Goal: Transaction & Acquisition: Purchase product/service

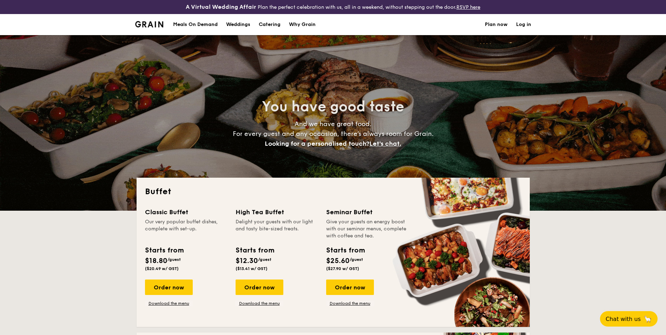
select select
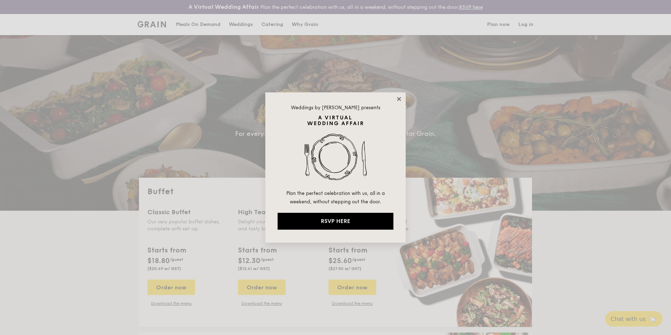
click at [400, 99] on icon at bounding box center [399, 99] width 6 height 6
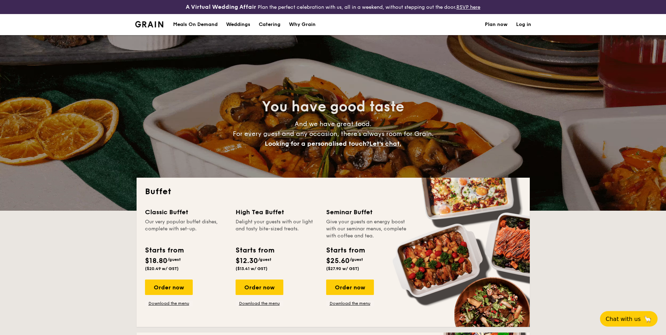
click at [240, 25] on div "Weddings" at bounding box center [238, 24] width 24 height 21
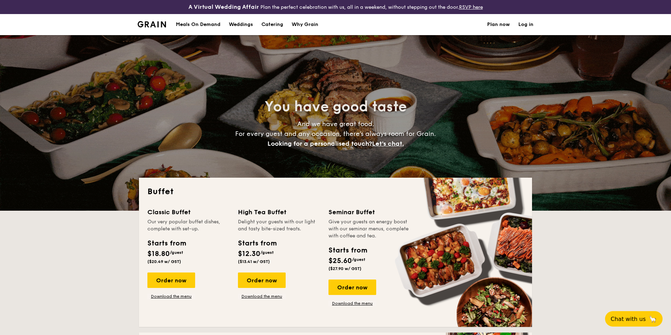
select select
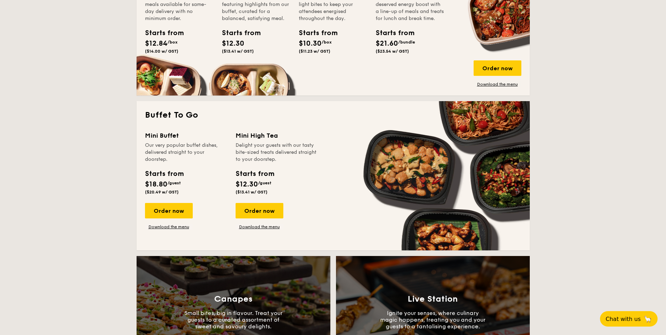
scroll to position [175, 0]
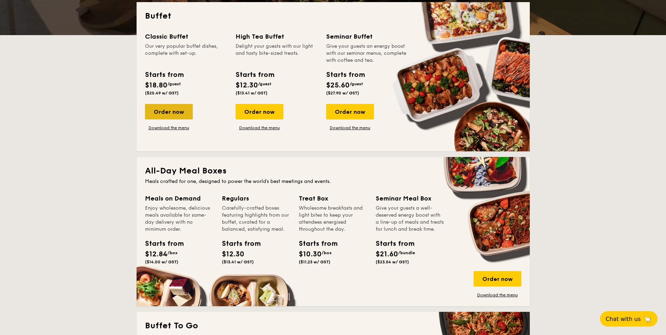
click at [167, 111] on div "Order now" at bounding box center [169, 111] width 48 height 15
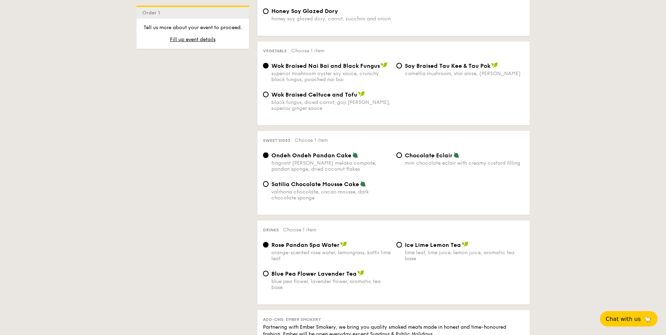
scroll to position [526, 0]
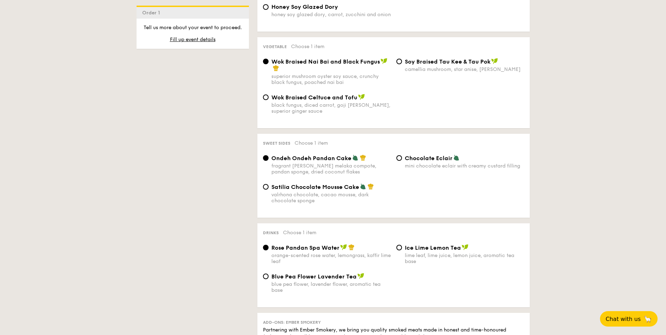
click at [409, 155] on div "Chocolate Eclair mini chocolate eclair with creamy custard filling" at bounding box center [464, 161] width 119 height 14
click at [402, 155] on input "Chocolate Eclair mini chocolate eclair with creamy custard filling" at bounding box center [399, 158] width 6 height 6
radio input "true"
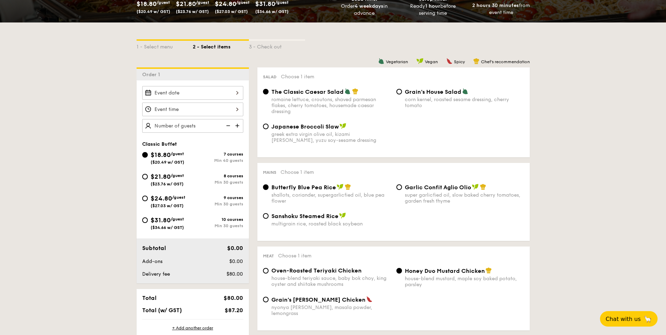
scroll to position [140, 0]
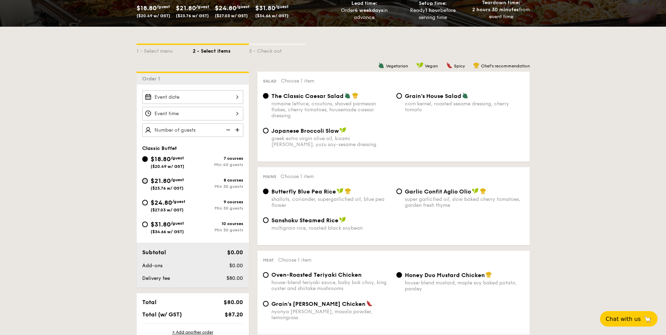
click at [146, 182] on input "$21.80 /guest ($23.76 w/ GST) 8 courses Min 30 guests" at bounding box center [145, 181] width 6 height 6
radio input "true"
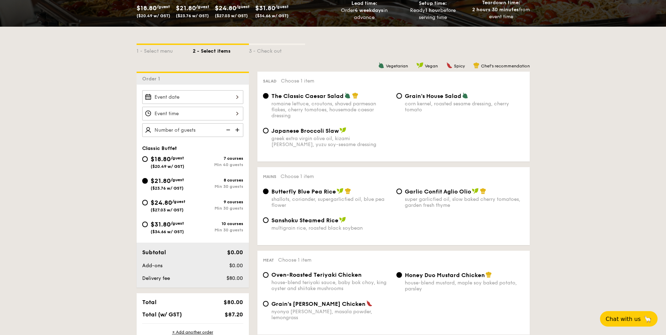
radio input "true"
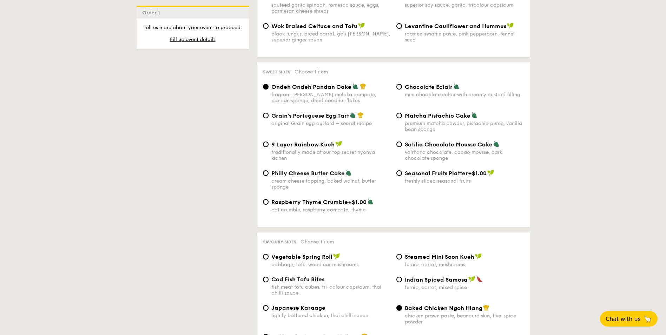
scroll to position [1018, 0]
click at [405, 85] on span "Chocolate Eclair" at bounding box center [429, 88] width 48 height 7
click at [402, 85] on input "Chocolate Eclair mini chocolate eclair with creamy custard filling" at bounding box center [399, 88] width 6 height 6
radio input "true"
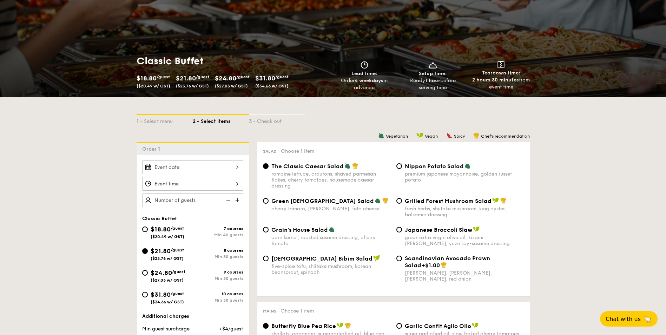
scroll to position [281, 0]
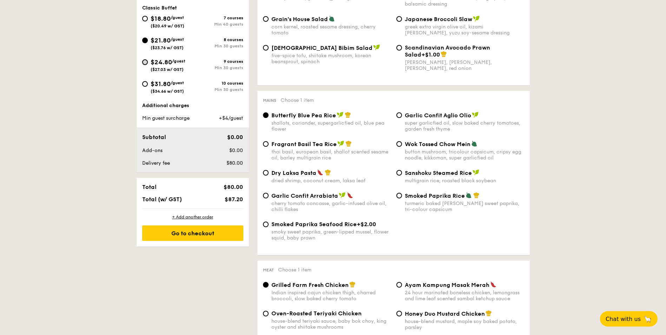
click at [146, 61] on input "$24.80 /guest ($27.03 w/ GST) 9 courses Min 30 guests" at bounding box center [145, 62] width 6 height 6
radio input "true"
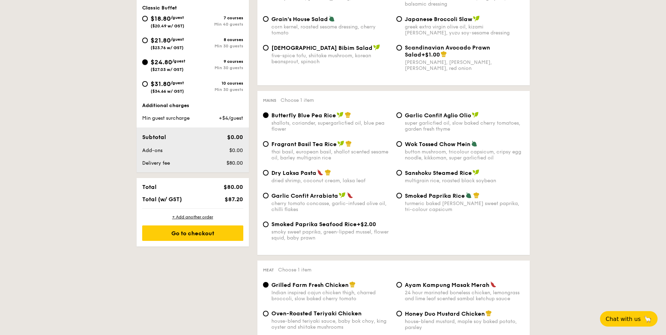
radio input "true"
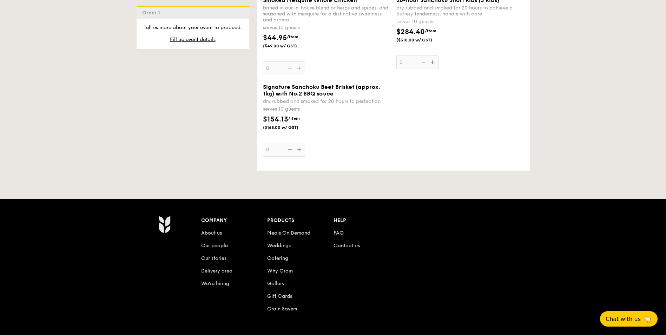
scroll to position [1509, 0]
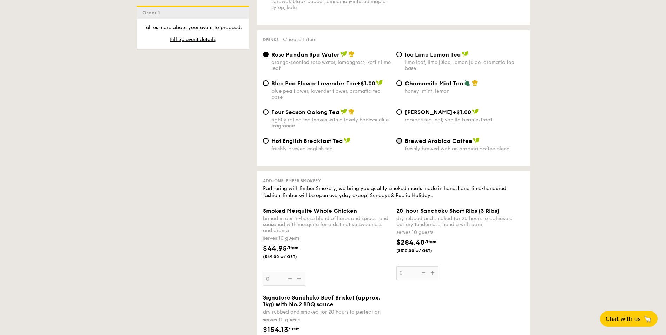
click at [401, 138] on input "Brewed Arabica Coffee freshly brewed with an arabica coffee blend" at bounding box center [399, 141] width 6 height 6
radio input "true"
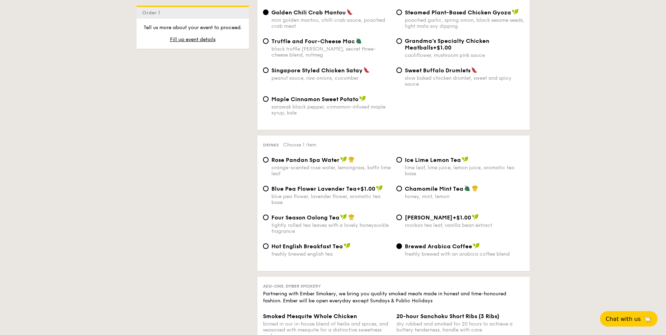
click at [269, 156] on div "Rose Pandan Spa Water orange-scented rose water, lemongrass, kaffir lime leaf" at bounding box center [326, 166] width 133 height 20
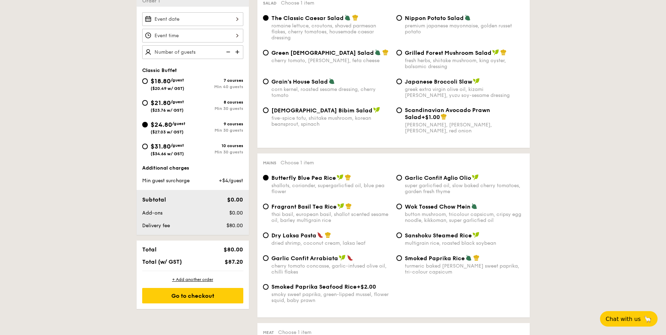
scroll to position [211, 0]
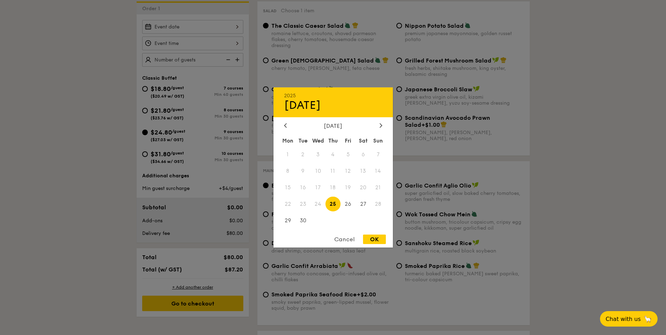
click at [230, 25] on div "2025 Sep [DATE] Tue Wed Thu Fri Sat Sun 1 2 3 4 5 6 7 8 9 10 11 12 13 14 15 16 …" at bounding box center [192, 27] width 101 height 14
click at [380, 125] on icon at bounding box center [380, 125] width 3 height 5
click at [364, 219] on span "29" at bounding box center [363, 220] width 15 height 15
click at [376, 239] on div "OK" at bounding box center [374, 238] width 23 height 9
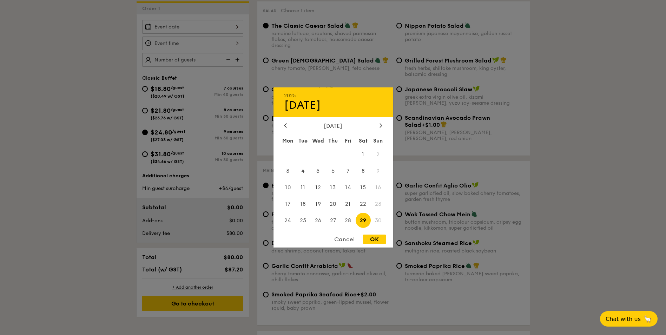
type input "[DATE]"
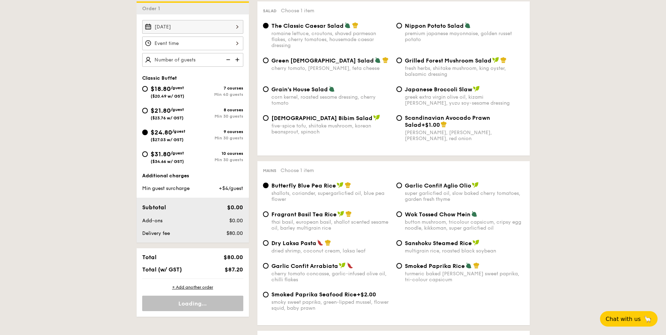
click at [200, 43] on div at bounding box center [192, 43] width 101 height 14
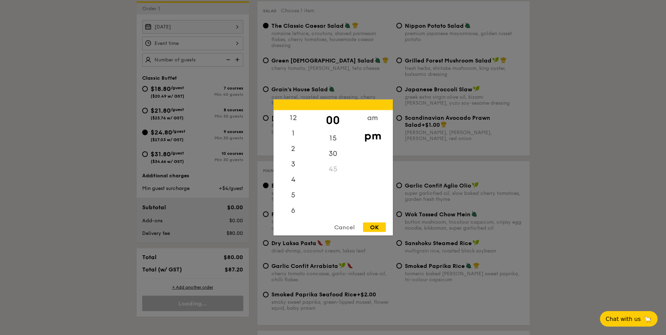
scroll to position [31, 0]
click at [376, 118] on div "am" at bounding box center [373, 120] width 40 height 20
click at [294, 214] on div "11" at bounding box center [293, 212] width 40 height 20
click at [332, 119] on div "00" at bounding box center [333, 120] width 40 height 20
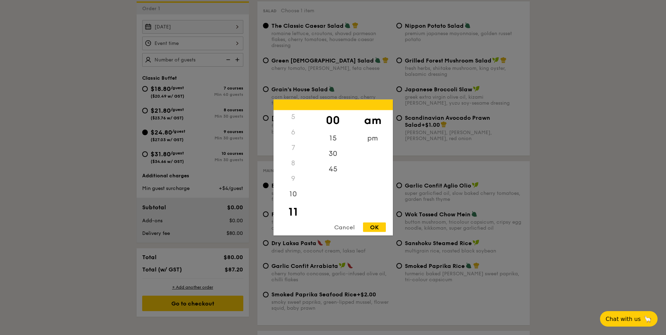
click at [378, 228] on div "OK" at bounding box center [374, 227] width 23 height 9
type input "11:00AM"
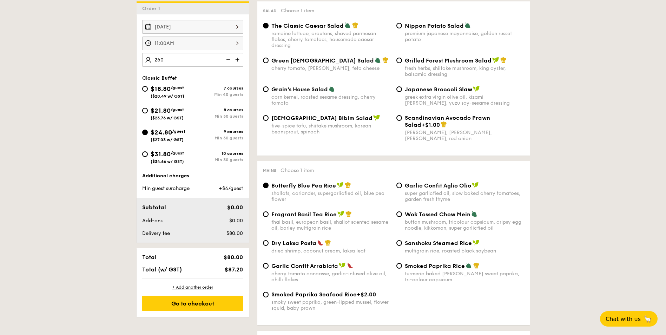
type input "260 guests"
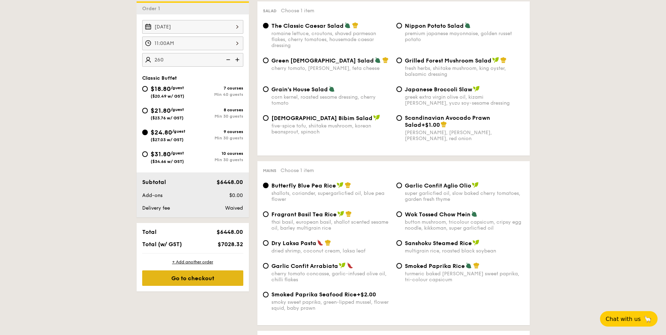
click at [177, 277] on div "Go to checkout" at bounding box center [192, 277] width 101 height 15
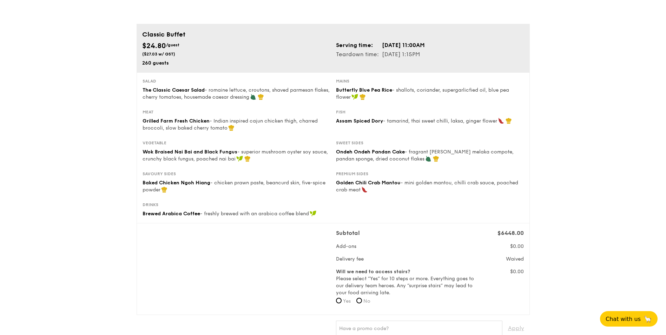
scroll to position [140, 0]
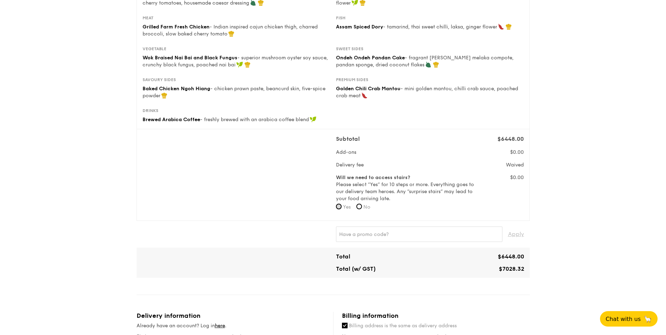
click at [336, 205] on input "Yes" at bounding box center [339, 207] width 6 height 6
radio input "true"
click at [359, 206] on input "No" at bounding box center [359, 207] width 6 height 6
radio input "true"
click at [609, 166] on div "1 - Select menu 2 - Select items 3 - Check out Classic Buffet $24.80 /guest ($2…" at bounding box center [333, 279] width 666 height 810
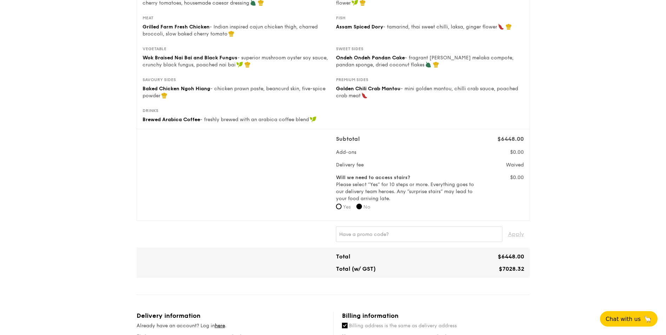
click at [598, 137] on div "1 - Select menu 2 - Select items 3 - Check out Classic Buffet $24.80 /guest ($2…" at bounding box center [333, 279] width 666 height 810
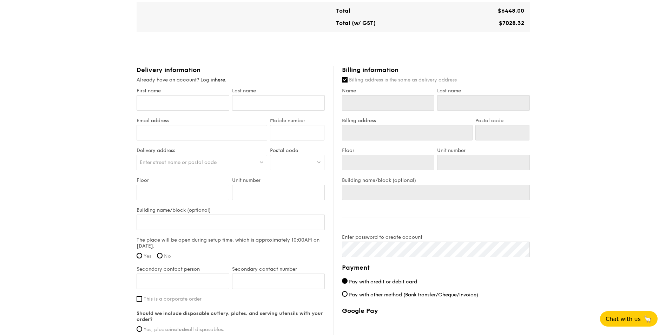
scroll to position [517, 0]
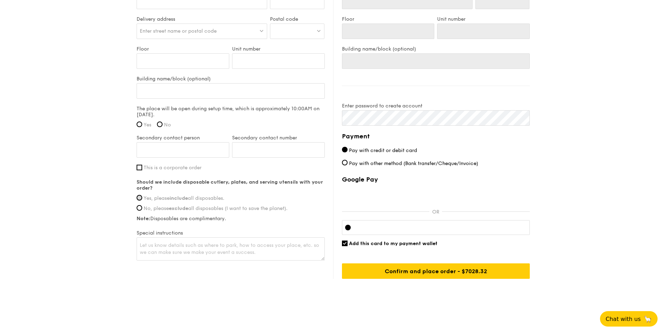
click at [141, 199] on input "Yes, please include all disposables." at bounding box center [140, 198] width 6 height 6
radio input "true"
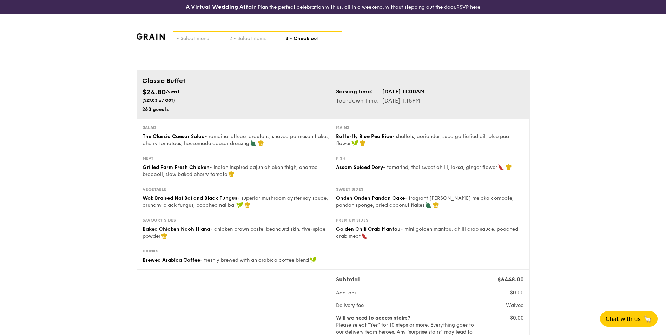
scroll to position [246, 0]
